Goal: Entertainment & Leisure: Consume media (video, audio)

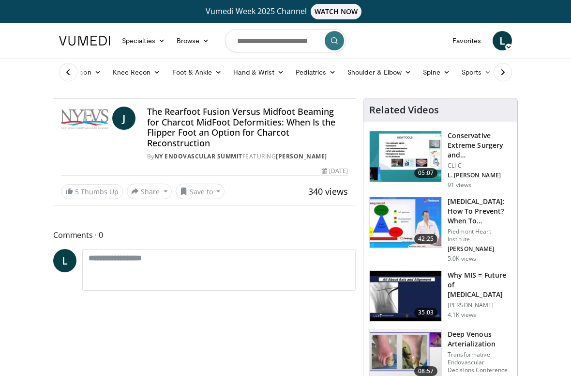
click at [258, 98] on div "10 seconds Tap to unmute" at bounding box center [205, 98] width 302 height 0
click at [218, 112] on icon "Video Player" at bounding box center [204, 98] width 27 height 27
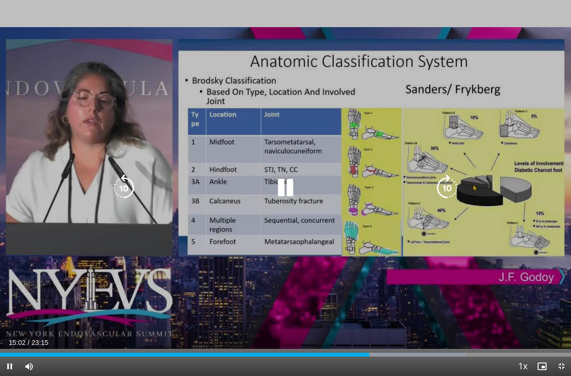
click at [288, 187] on icon "Video Player" at bounding box center [285, 187] width 27 height 27
